Goal: Find specific page/section: Find specific page/section

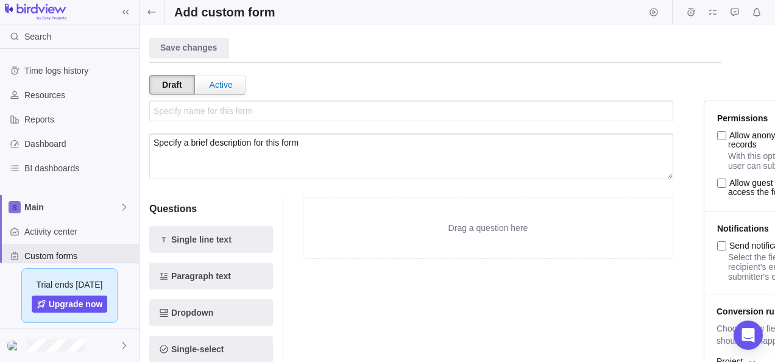
scroll to position [102, 0]
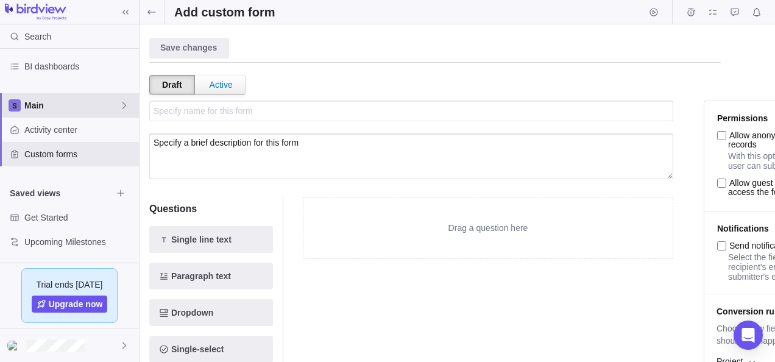
click at [121, 108] on icon at bounding box center [124, 106] width 10 height 10
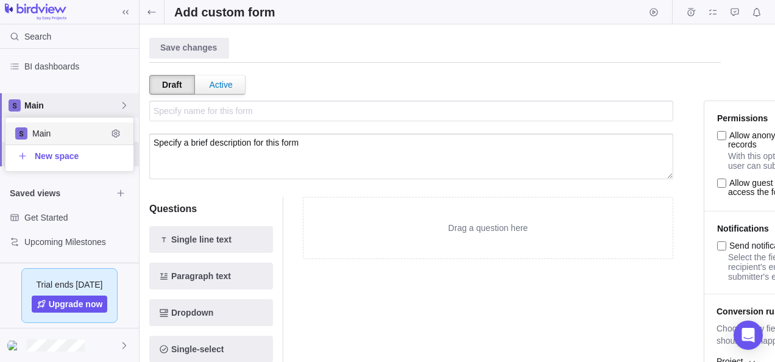
scroll to position [44, 119]
click at [239, 191] on body "Search Time logs history Resources Reports Dashboard BI dashboards Main Activit…" at bounding box center [387, 181] width 775 height 362
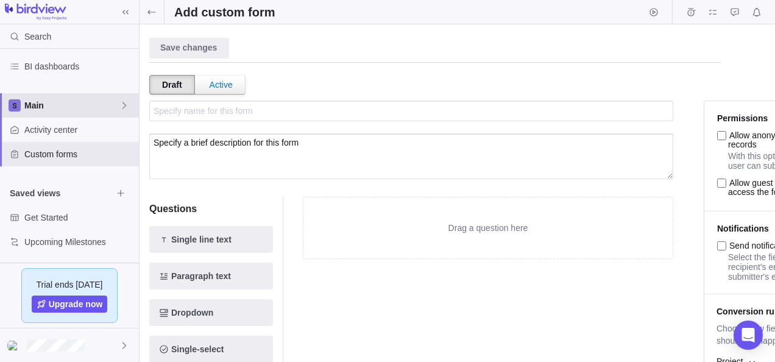
click at [121, 107] on icon at bounding box center [124, 106] width 10 height 10
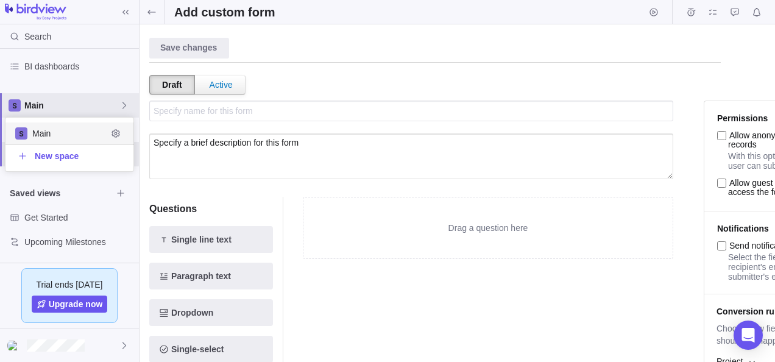
click at [239, 186] on body "Search Time logs history Resources Reports Dashboard BI dashboards Main Activit…" at bounding box center [387, 181] width 775 height 362
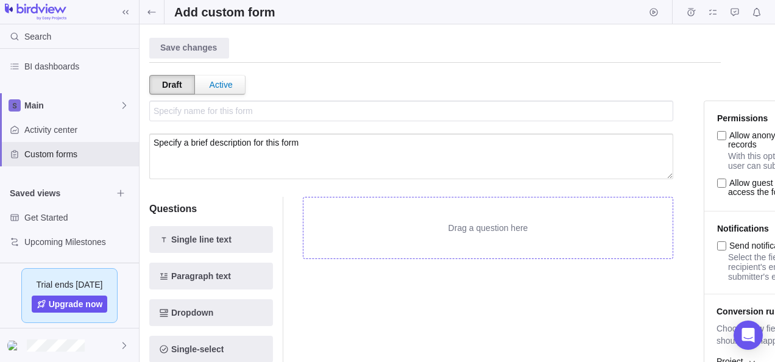
click at [486, 205] on div "Drag a question here" at bounding box center [487, 227] width 369 height 61
click at [116, 104] on span "Main" at bounding box center [71, 105] width 95 height 12
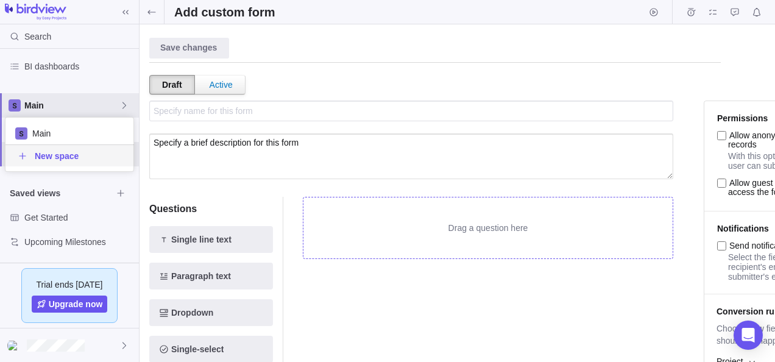
click at [194, 189] on body "Search Time logs history Resources Reports Dashboard BI dashboards Main Activit…" at bounding box center [387, 181] width 775 height 362
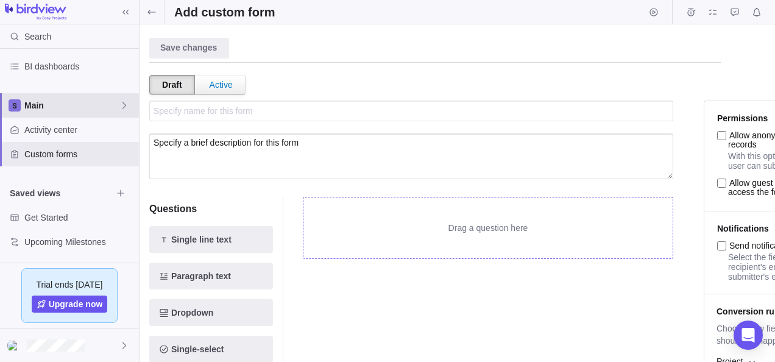
click at [61, 107] on span "Main" at bounding box center [71, 105] width 95 height 12
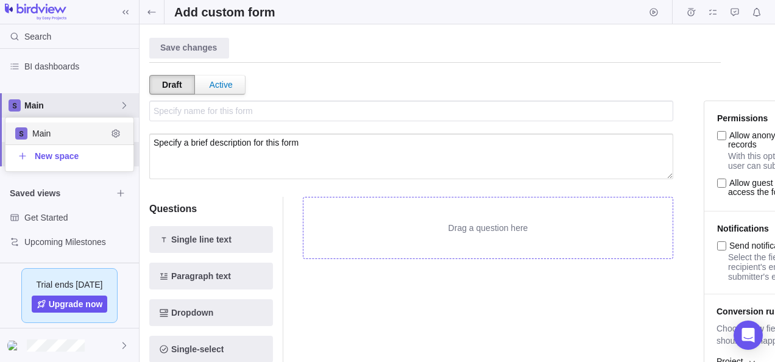
click at [212, 194] on body "Search Time logs history Resources Reports Dashboard BI dashboards Main Activit…" at bounding box center [387, 181] width 775 height 362
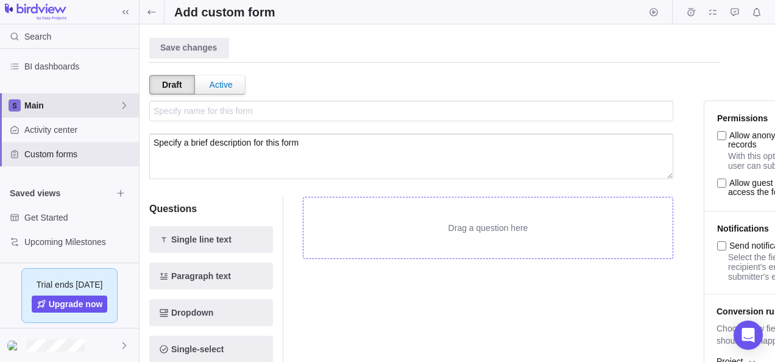
click at [123, 104] on icon at bounding box center [124, 106] width 10 height 10
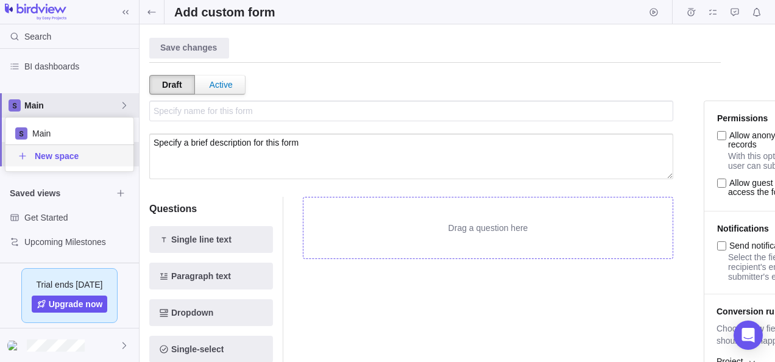
click at [182, 180] on body "Search Time logs history Resources Reports Dashboard BI dashboards Main Activit…" at bounding box center [387, 181] width 775 height 362
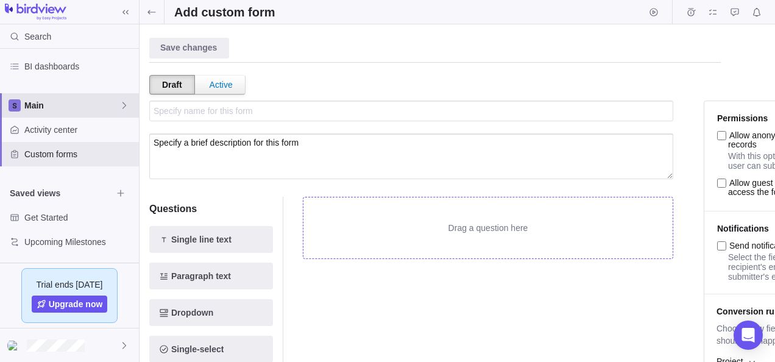
scroll to position [0, 0]
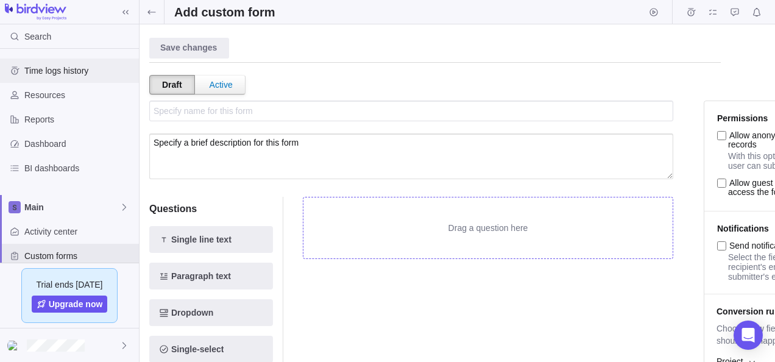
click at [57, 69] on span "Time logs history" at bounding box center [79, 71] width 110 height 12
